Goal: Register for event/course

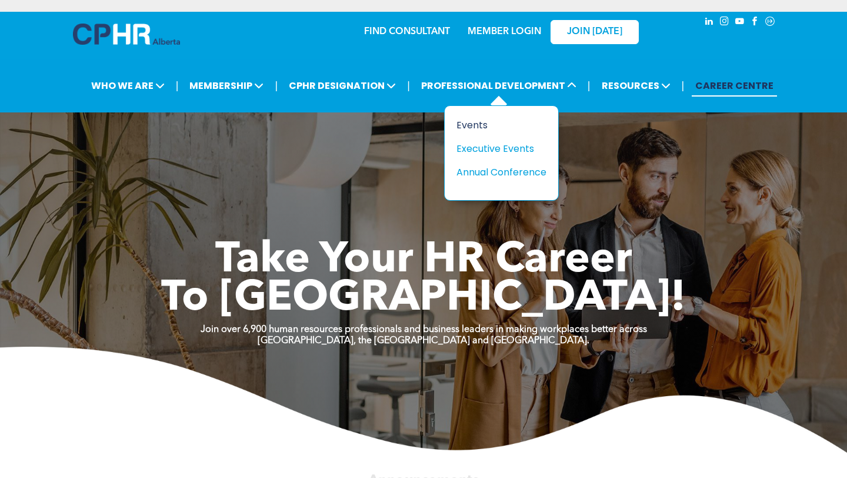
click at [481, 125] on div "Events" at bounding box center [496, 125] width 81 height 15
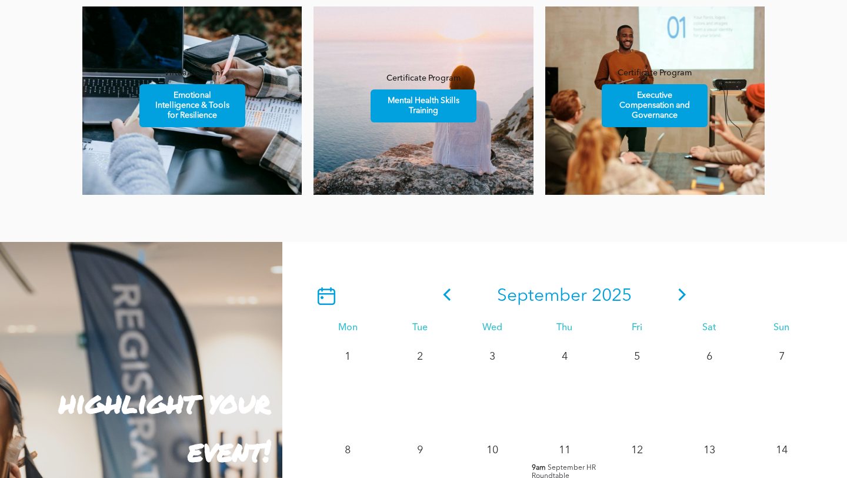
scroll to position [784, 0]
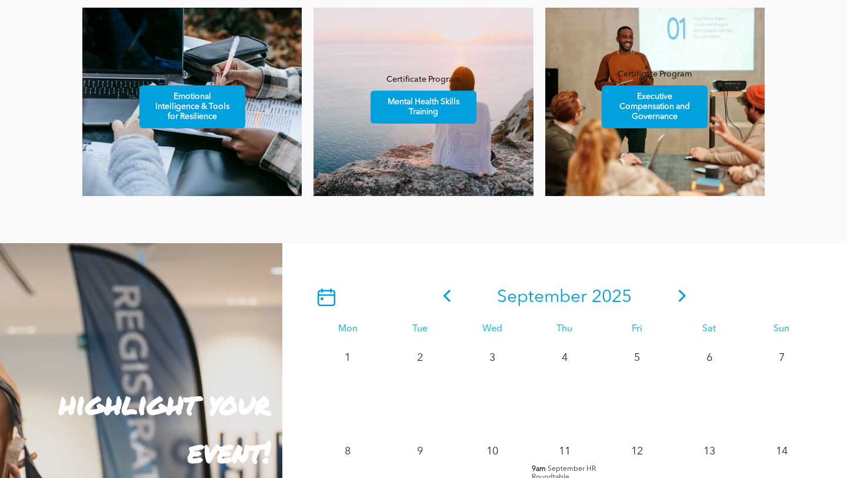
click at [684, 293] on icon at bounding box center [683, 295] width 18 height 12
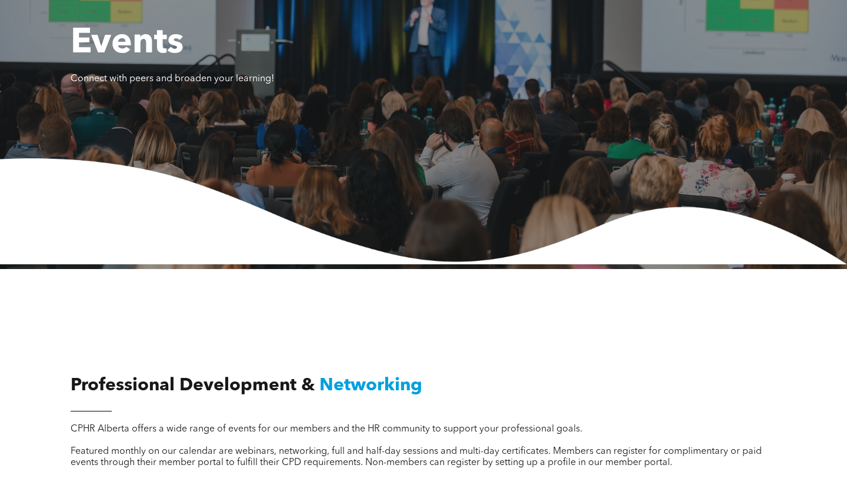
scroll to position [0, 0]
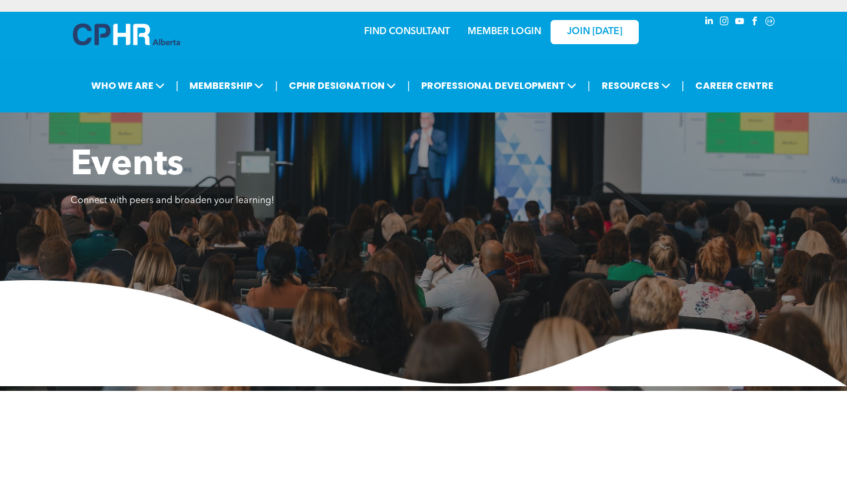
click at [492, 31] on link "MEMBER LOGIN" at bounding box center [505, 31] width 74 height 9
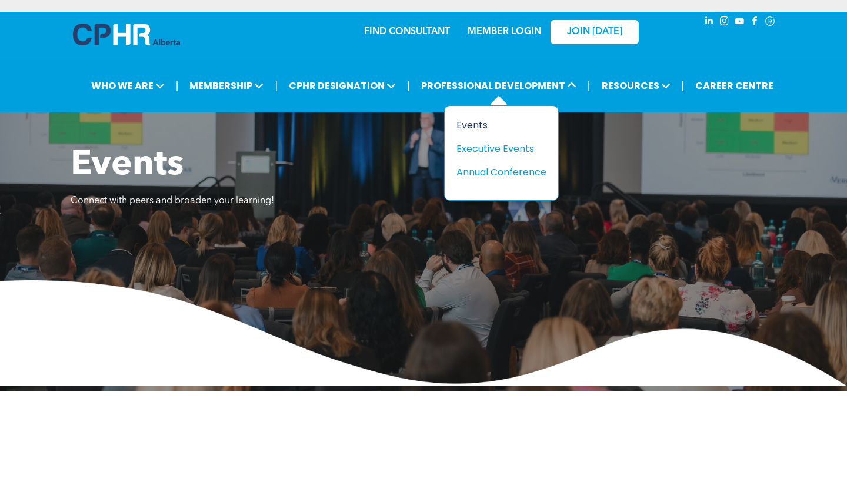
click at [479, 125] on div "Events" at bounding box center [496, 125] width 81 height 15
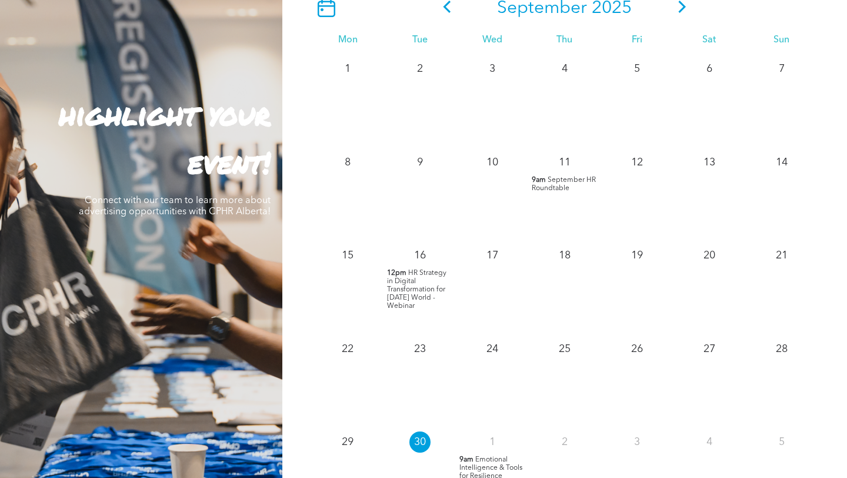
scroll to position [1069, 0]
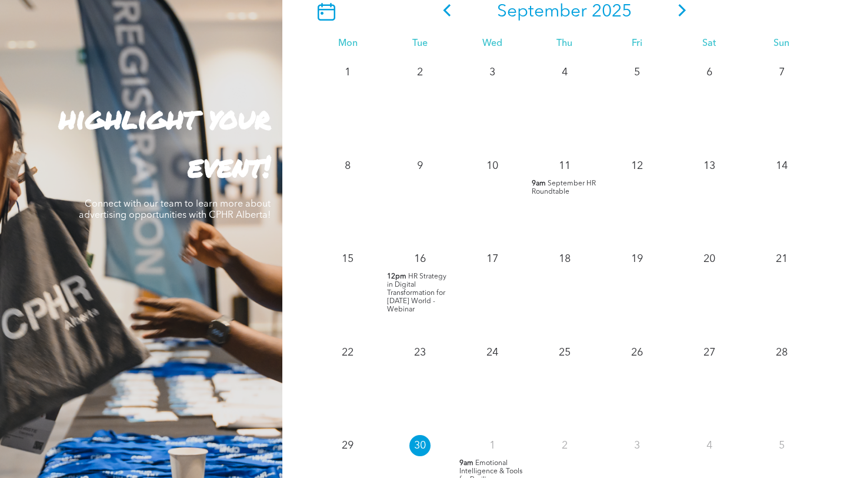
click at [682, 11] on icon at bounding box center [682, 10] width 8 height 12
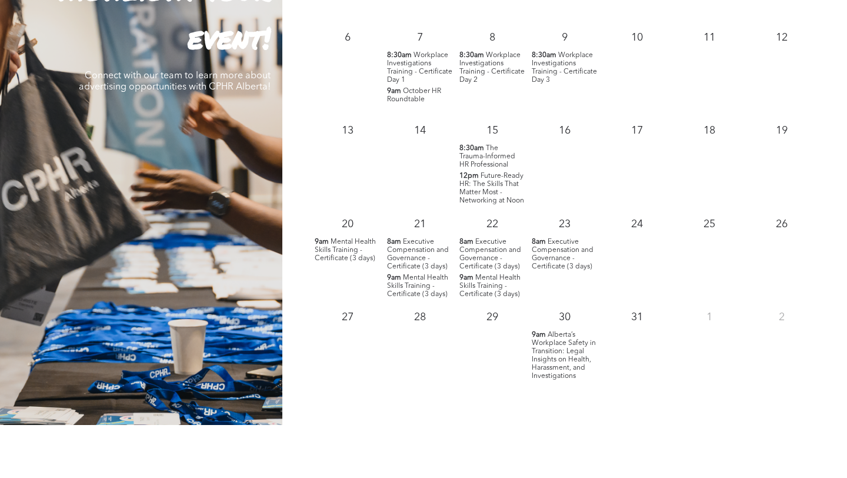
scroll to position [1202, 0]
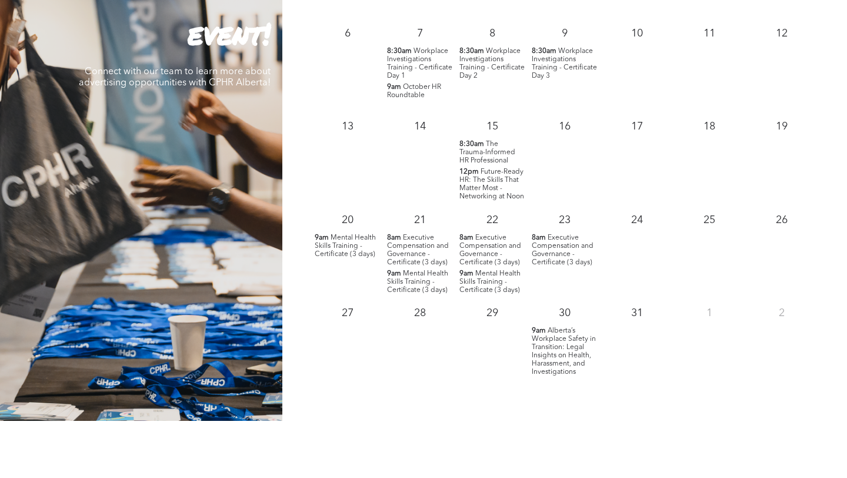
click at [558, 350] on span "Alberta’s Workplace Safety in Transition: Legal Insights on Health, Harassment,…" at bounding box center [564, 351] width 64 height 48
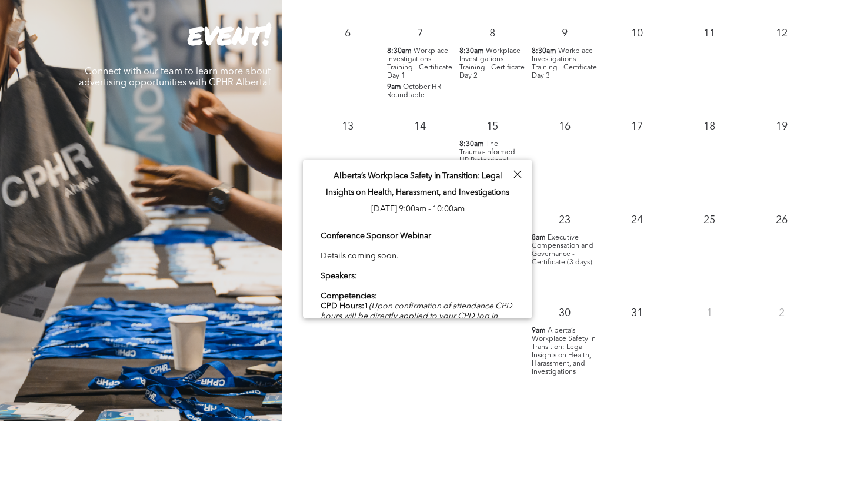
click at [421, 232] on b "Conference Sponsor Webinar" at bounding box center [376, 236] width 111 height 8
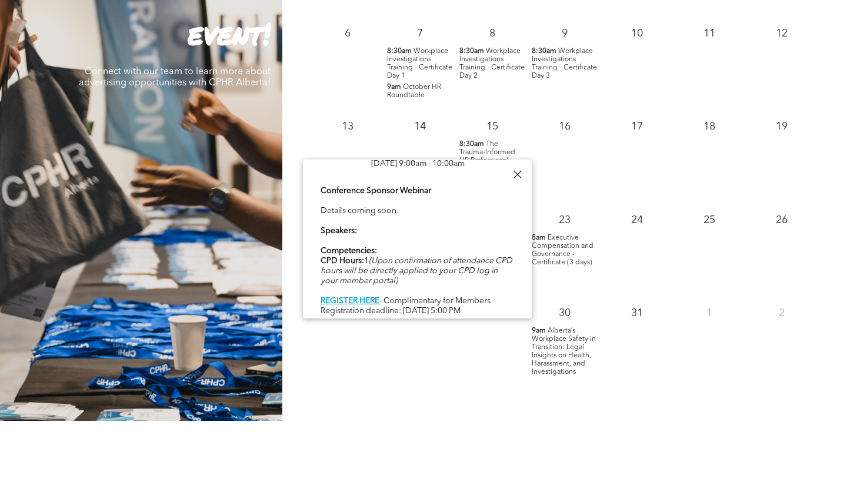
scroll to position [49, 0]
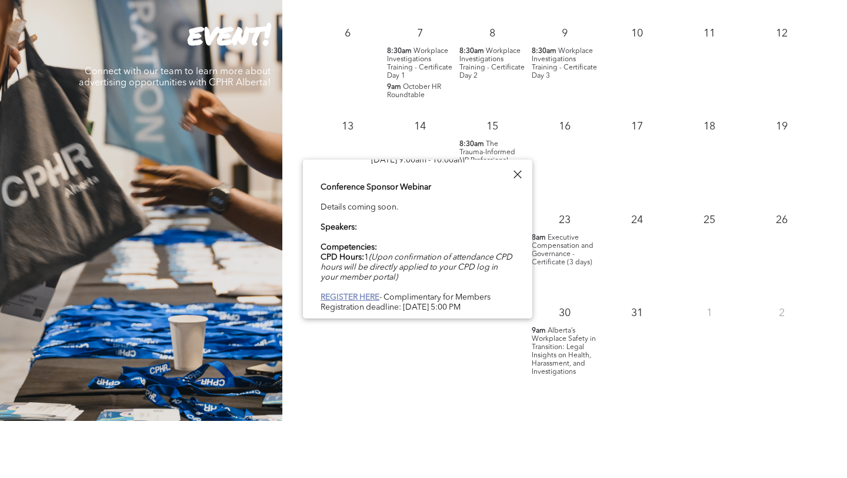
click at [361, 296] on b "REGISTER HERE" at bounding box center [350, 297] width 59 height 8
click at [514, 171] on div at bounding box center [517, 174] width 16 height 16
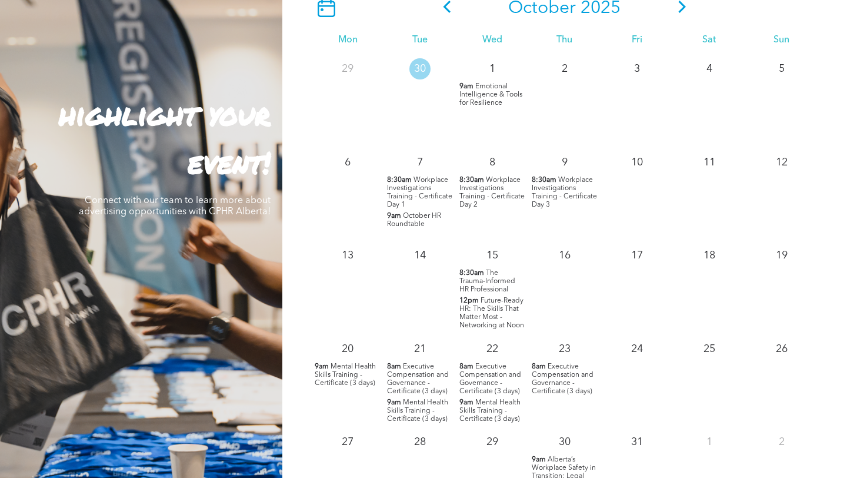
scroll to position [1045, 0]
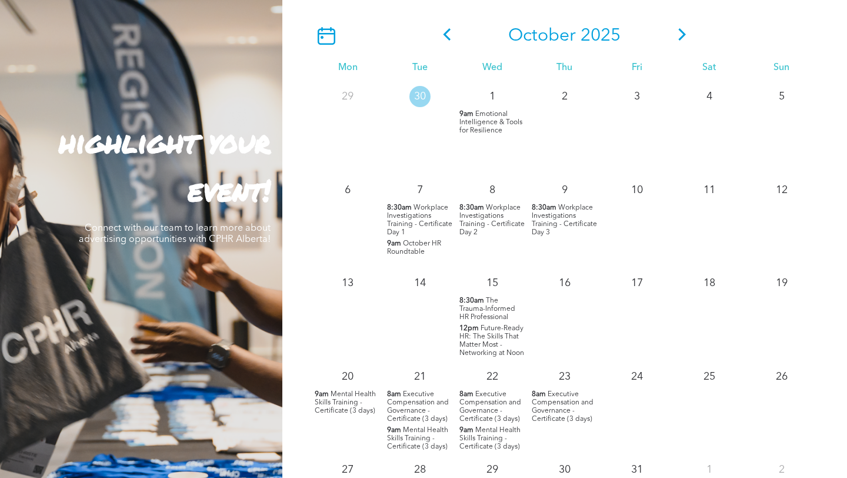
click at [682, 32] on icon at bounding box center [682, 34] width 8 height 12
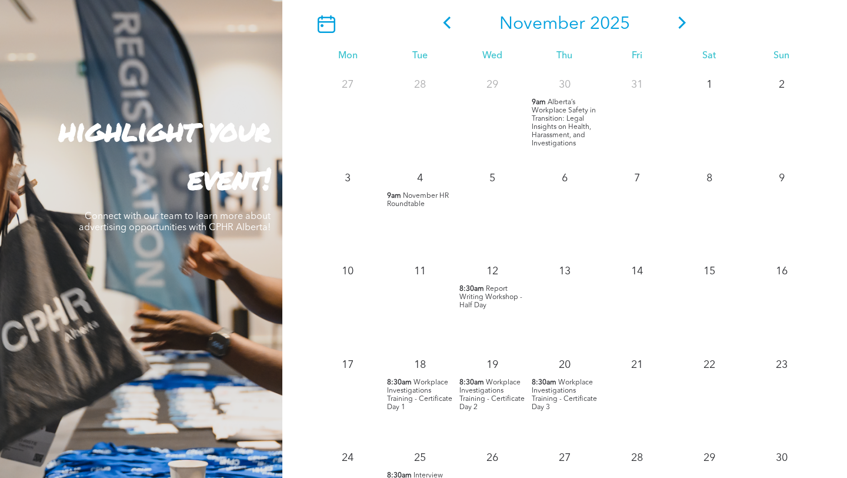
scroll to position [1065, 0]
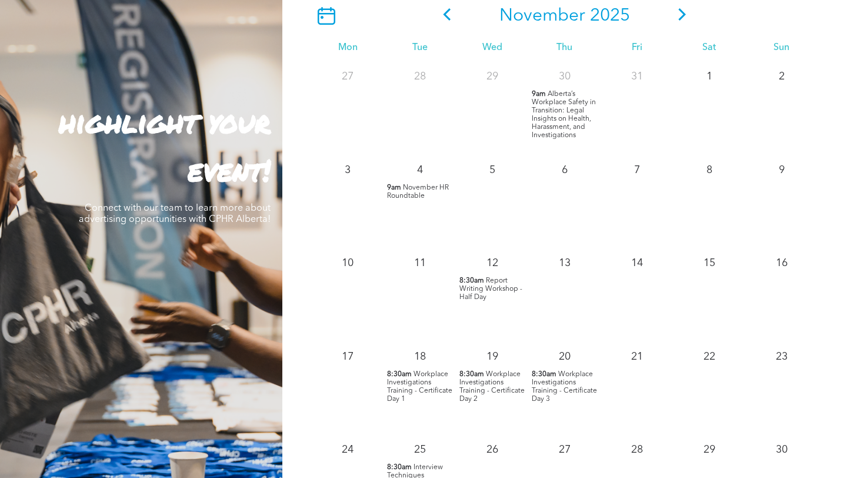
click at [420, 372] on span "Workplace Investigations Training - Certificate Day 1" at bounding box center [419, 387] width 65 height 32
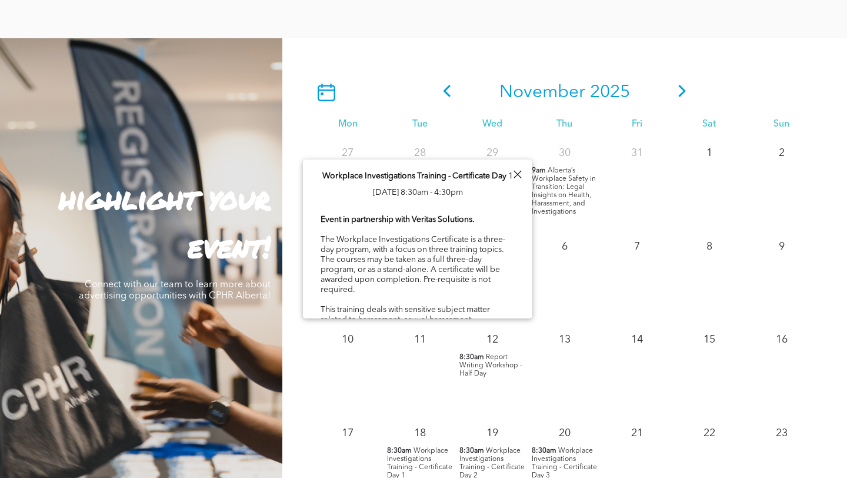
scroll to position [984, 0]
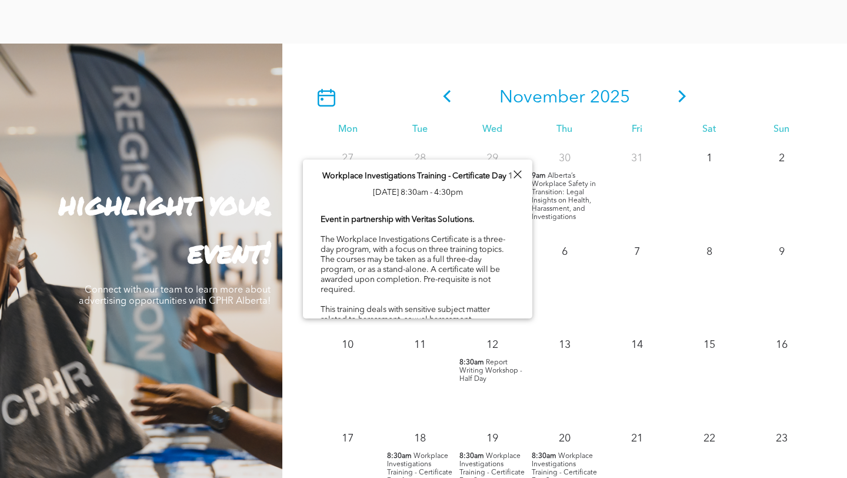
click at [683, 95] on icon at bounding box center [682, 96] width 8 height 12
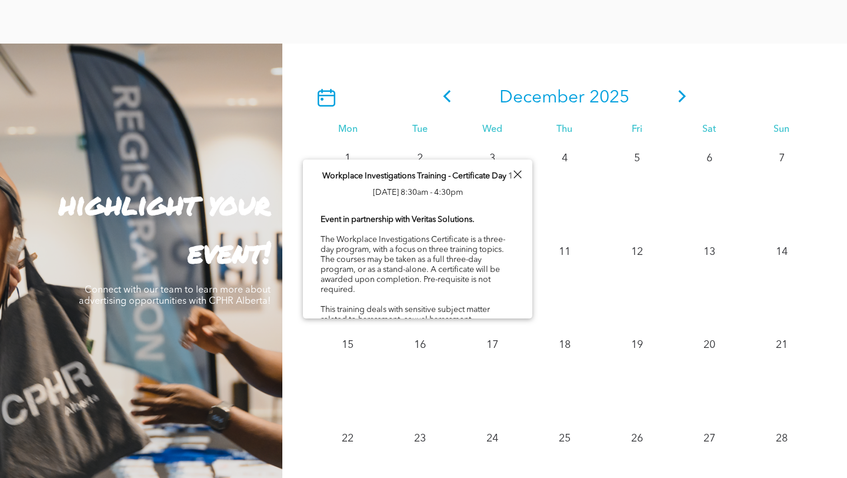
click at [514, 173] on div at bounding box center [517, 174] width 16 height 16
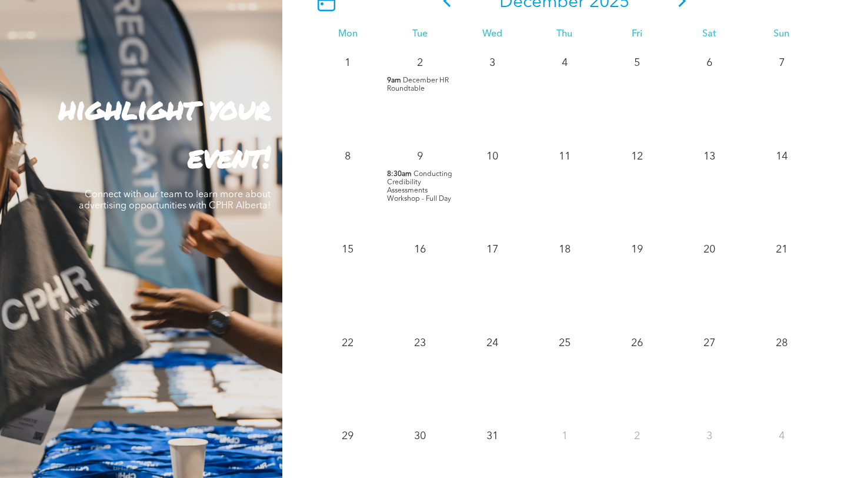
scroll to position [1092, 0]
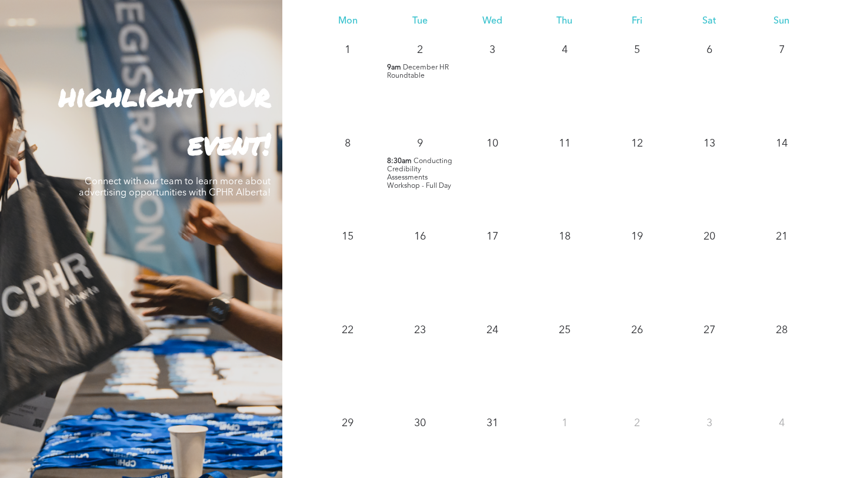
click at [411, 173] on p "8:30am Conducting Credibility Assessments Workshop - Full Day" at bounding box center [420, 173] width 66 height 33
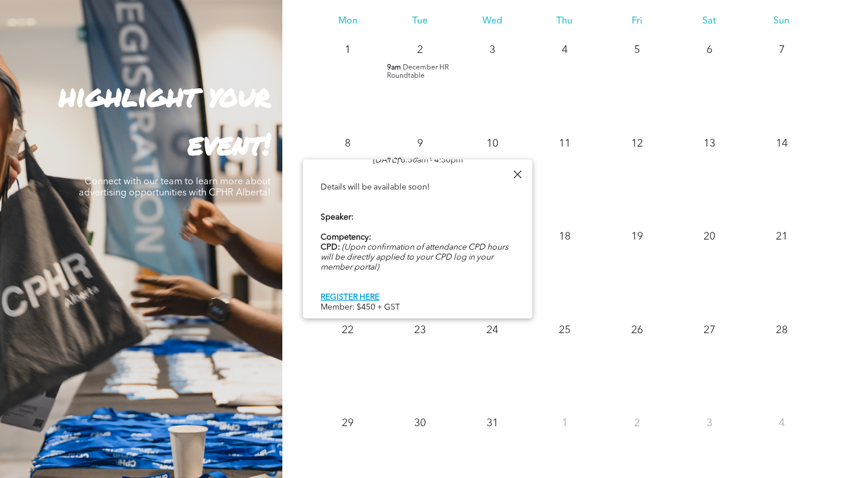
scroll to position [0, 0]
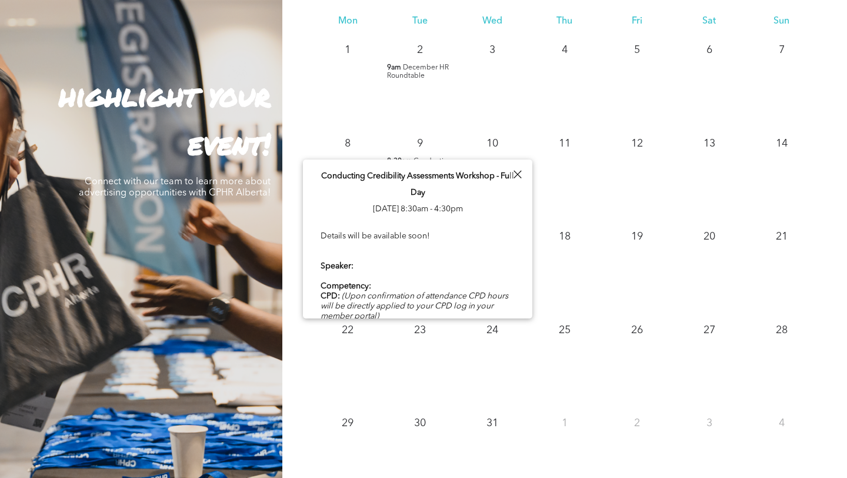
click at [516, 171] on div at bounding box center [517, 174] width 16 height 16
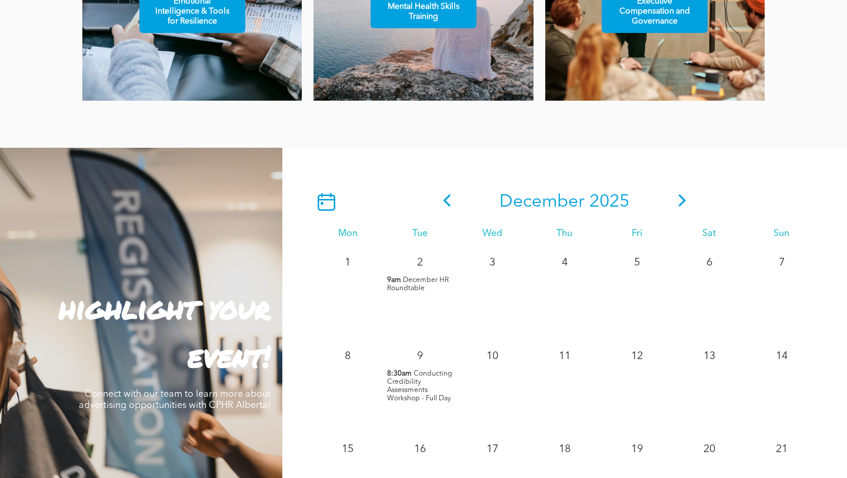
scroll to position [882, 0]
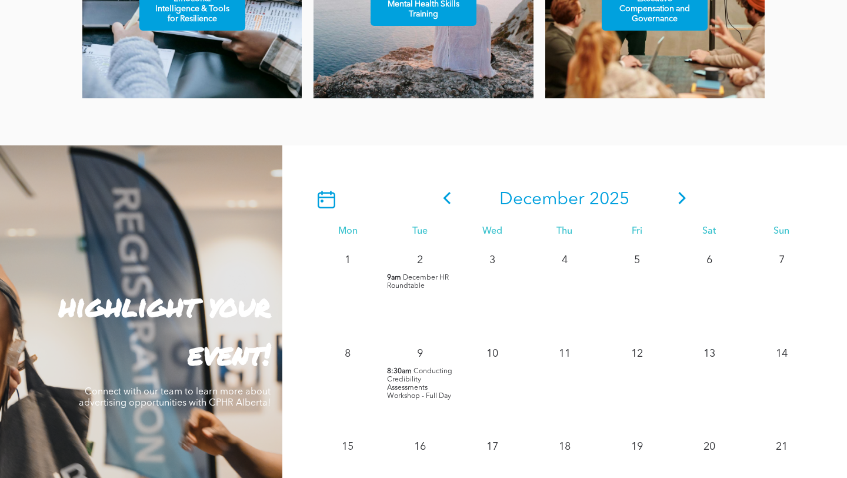
click at [684, 195] on icon at bounding box center [683, 198] width 18 height 12
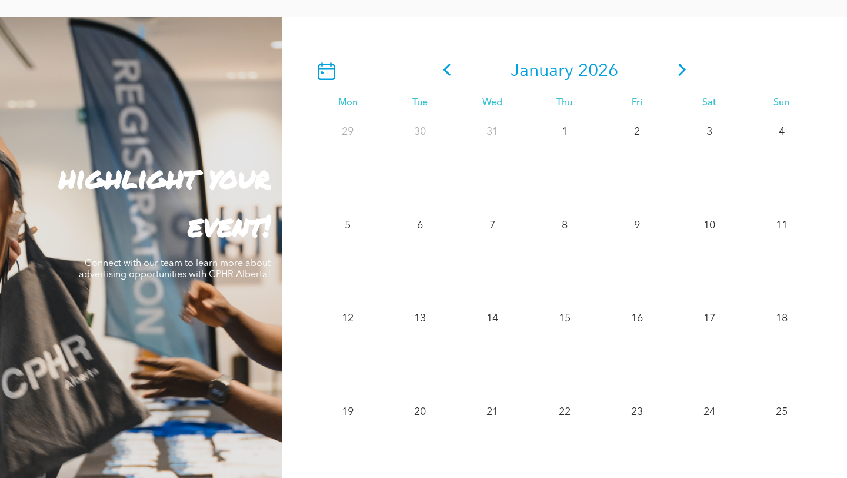
scroll to position [1008, 0]
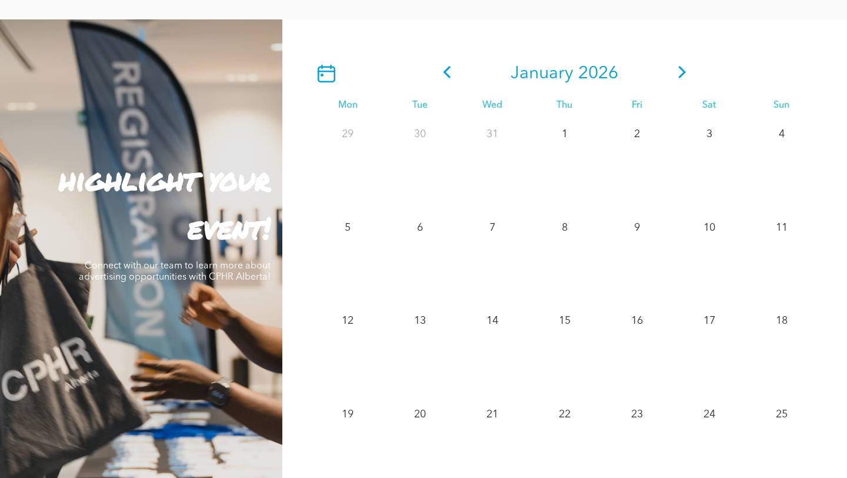
click at [683, 69] on icon at bounding box center [683, 72] width 18 height 12
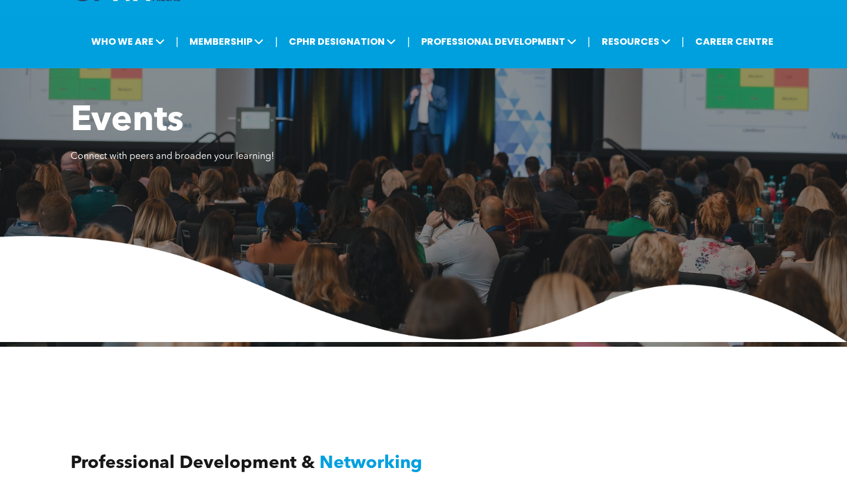
scroll to position [44, 0]
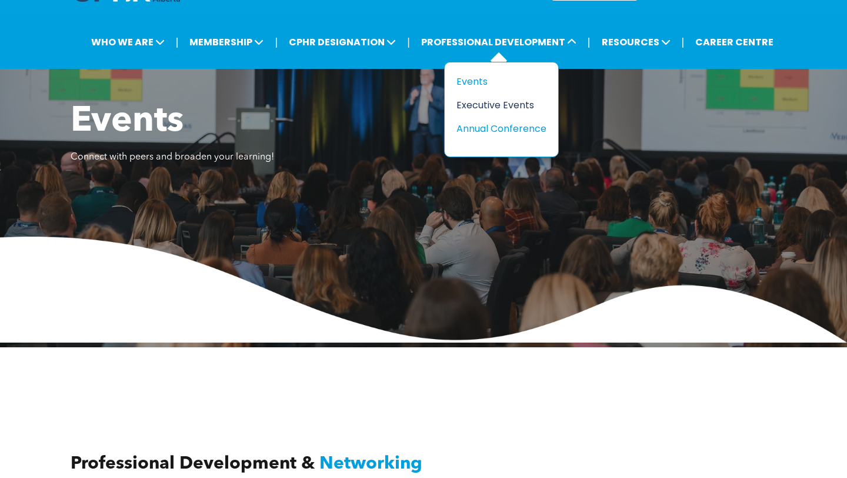
click at [489, 103] on div "Executive Events" at bounding box center [496, 105] width 81 height 15
